Goal: Navigation & Orientation: Find specific page/section

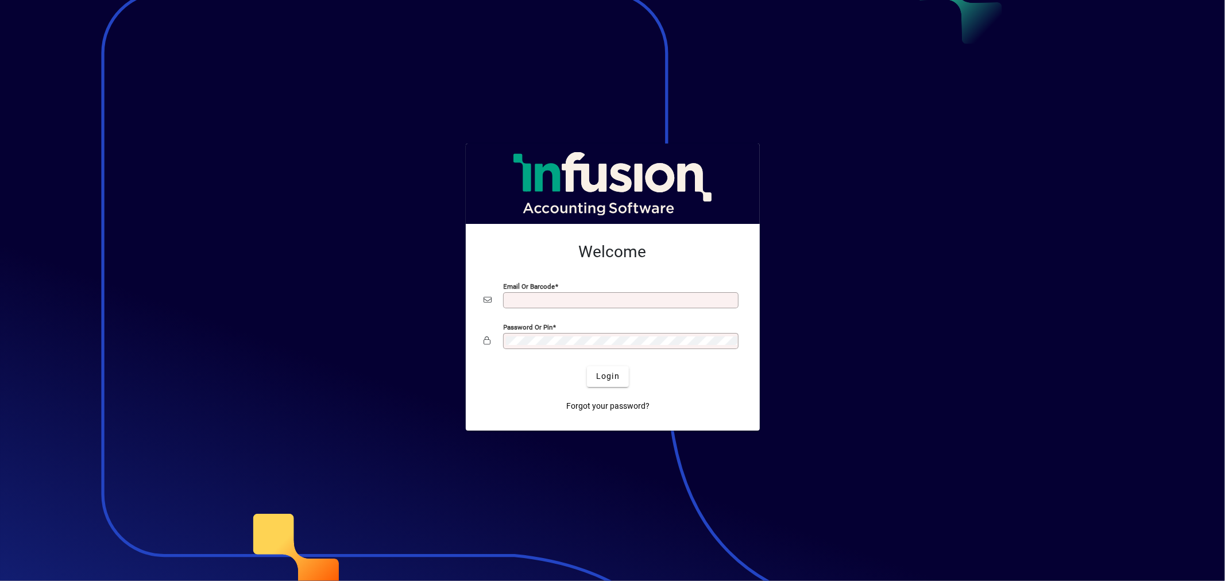
type input "**********"
click at [614, 373] on span "Login" at bounding box center [608, 376] width 24 height 12
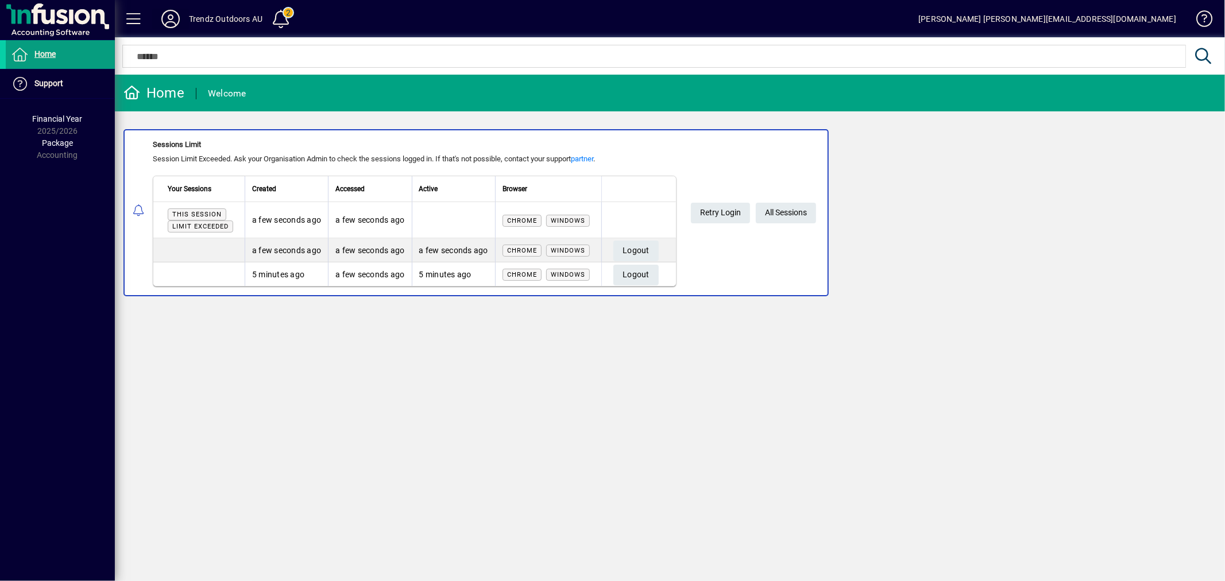
click at [173, 18] on icon at bounding box center [170, 19] width 23 height 18
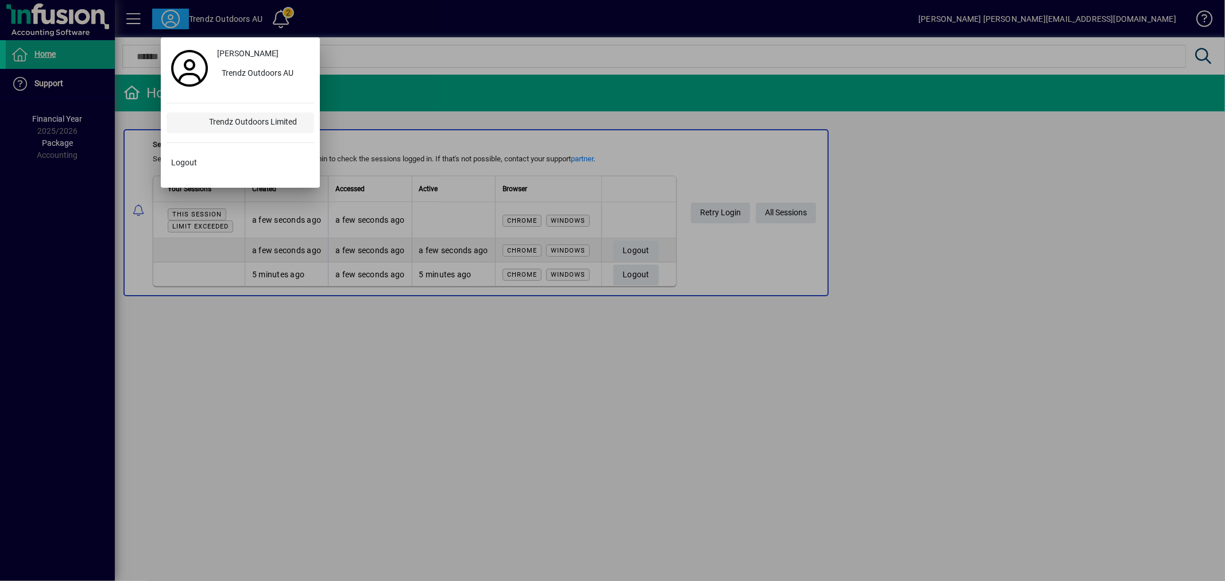
click at [230, 119] on div "Trendz Outdoors Limited" at bounding box center [257, 123] width 114 height 21
